Goal: Transaction & Acquisition: Book appointment/travel/reservation

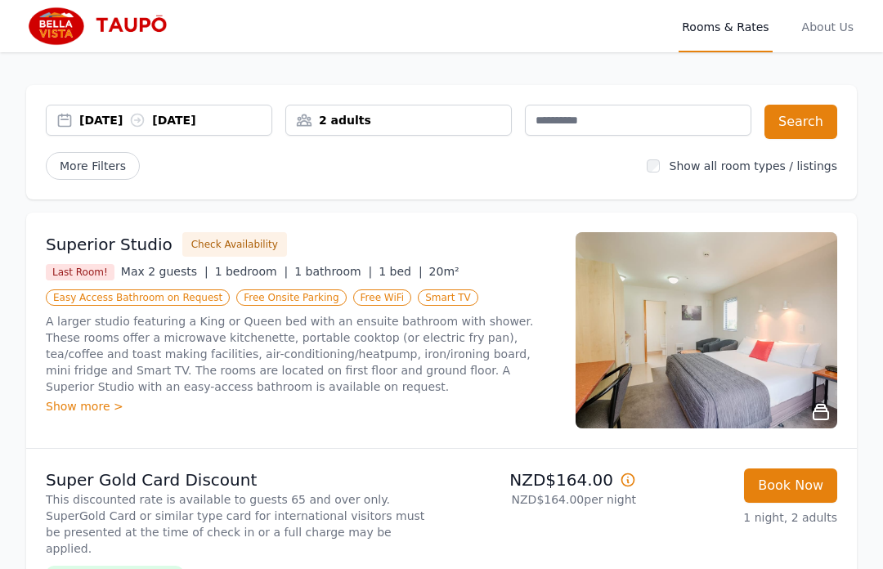
click at [105, 125] on div "[DATE] [DATE]" at bounding box center [175, 120] width 192 height 16
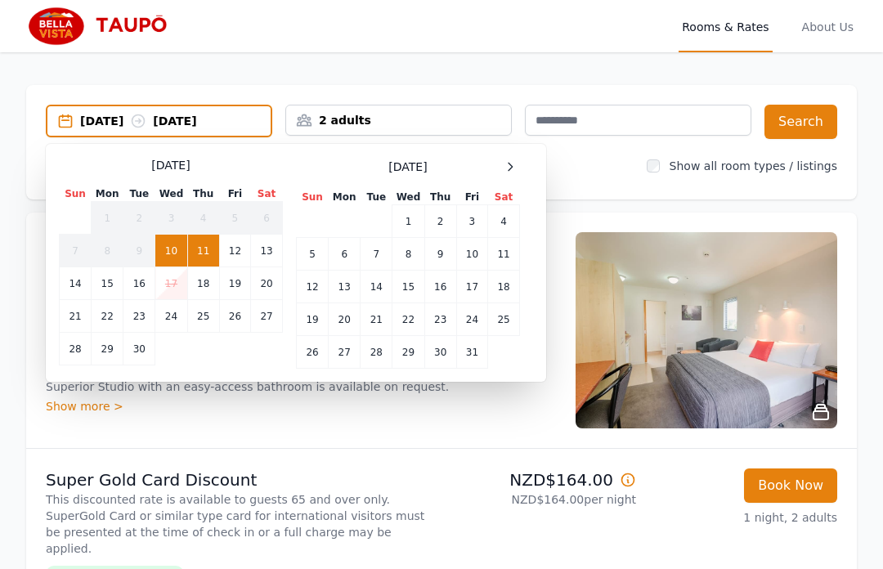
click at [272, 282] on td "20" at bounding box center [267, 283] width 32 height 33
click at [60, 349] on td "28" at bounding box center [76, 349] width 32 height 33
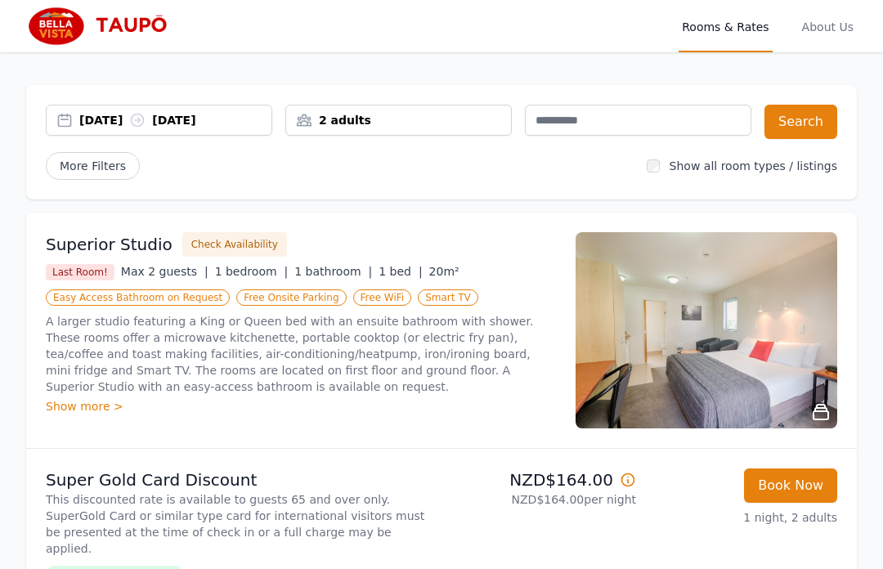
click at [118, 120] on div "[DATE] [DATE]" at bounding box center [175, 120] width 192 height 16
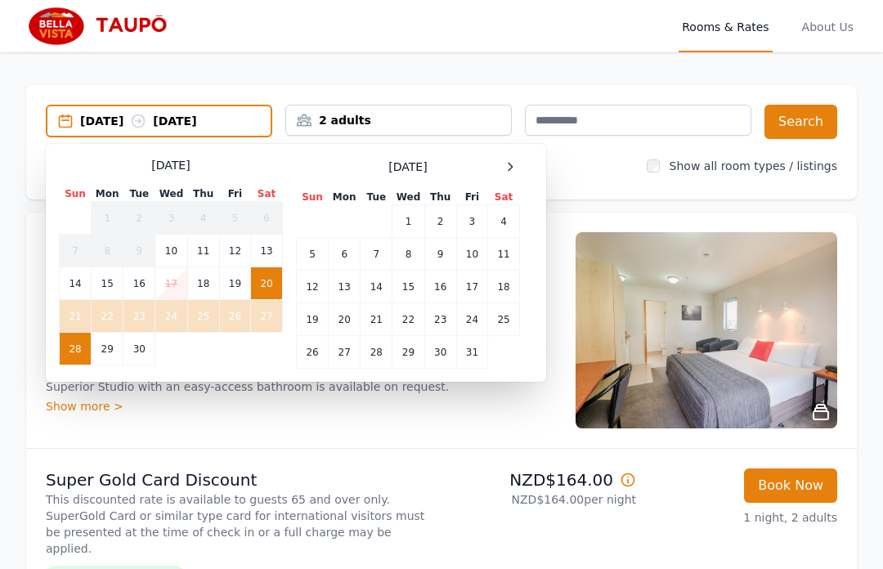
click at [78, 303] on td "21" at bounding box center [76, 316] width 32 height 33
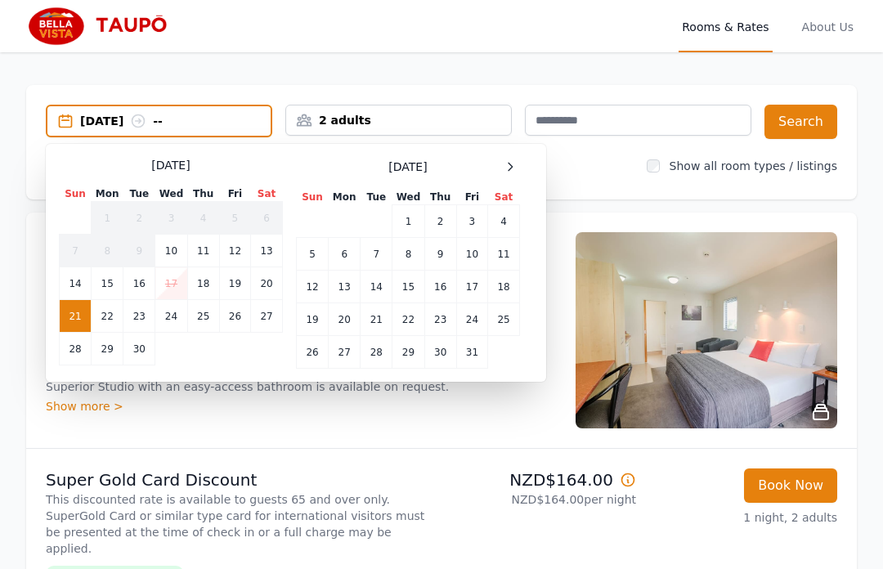
click at [271, 284] on td "20" at bounding box center [267, 283] width 32 height 33
click at [73, 311] on td "21" at bounding box center [76, 316] width 32 height 33
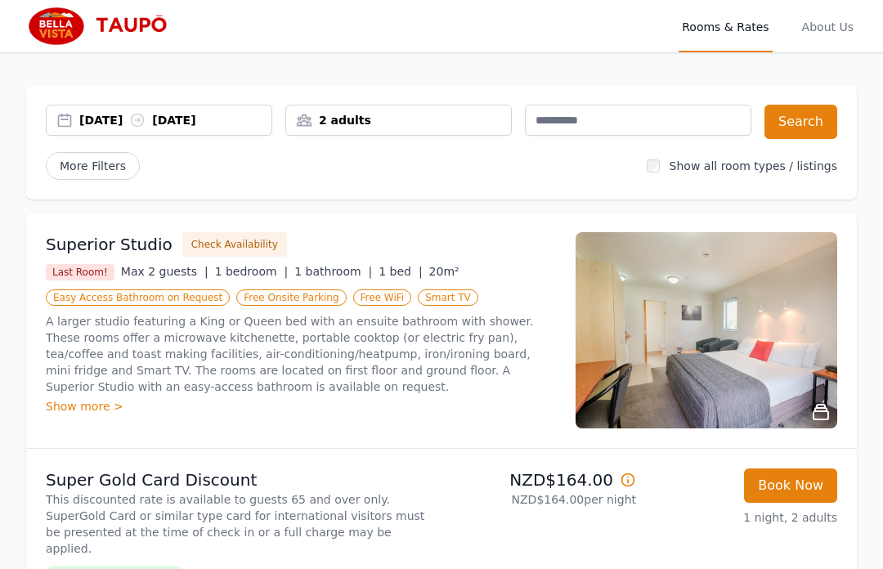
click at [809, 112] on button "Search" at bounding box center [800, 122] width 73 height 34
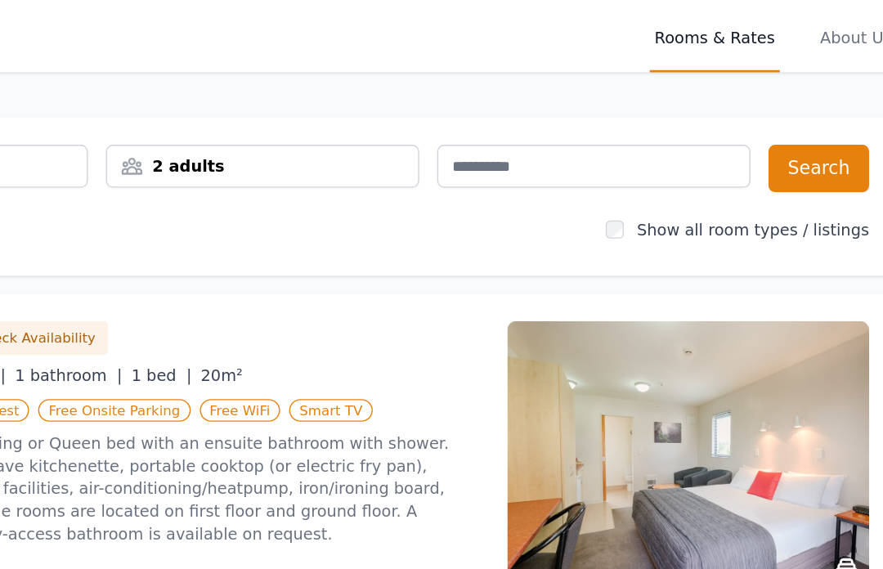
click at [764, 119] on button "Search" at bounding box center [800, 122] width 73 height 34
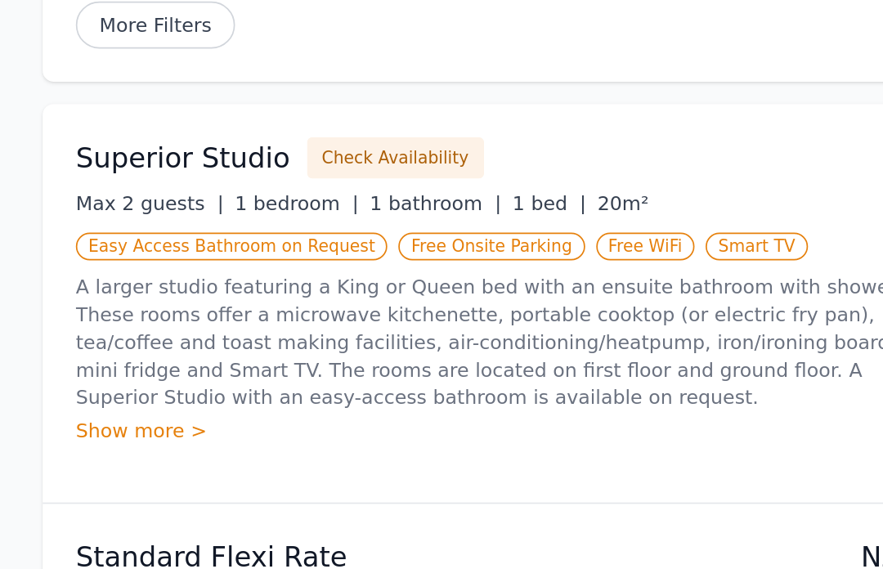
click at [83, 397] on div "Show more >" at bounding box center [301, 405] width 510 height 16
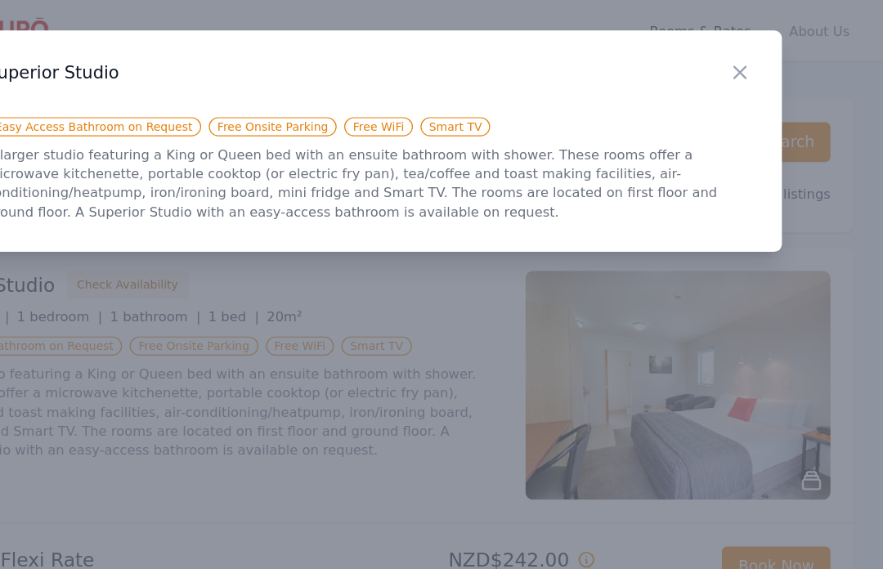
click at [750, 60] on icon "button" at bounding box center [760, 62] width 20 height 20
